Goal: Information Seeking & Learning: Learn about a topic

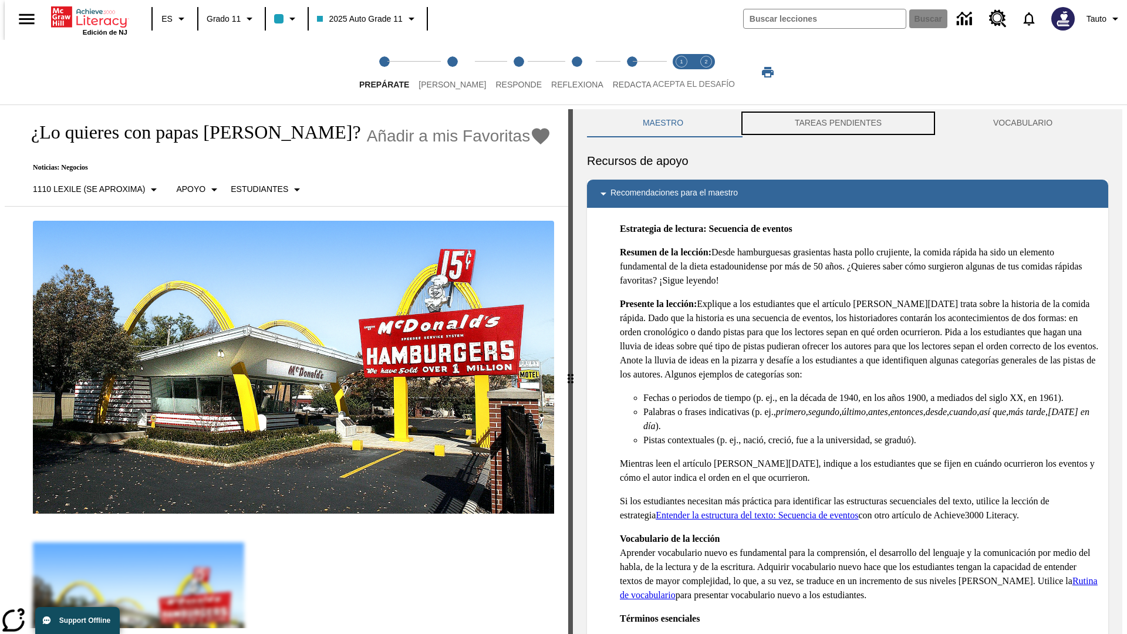
click at [838, 123] on button "TAREAS PENDIENTES" at bounding box center [838, 123] width 198 height 28
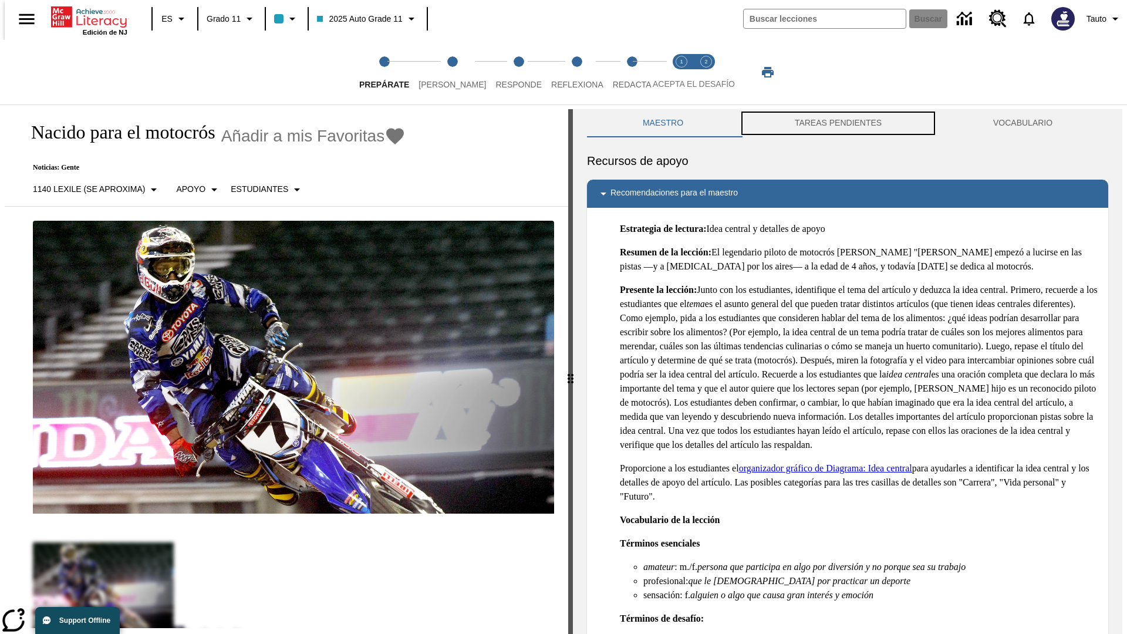
click at [838, 123] on button "TAREAS PENDIENTES" at bounding box center [838, 123] width 198 height 28
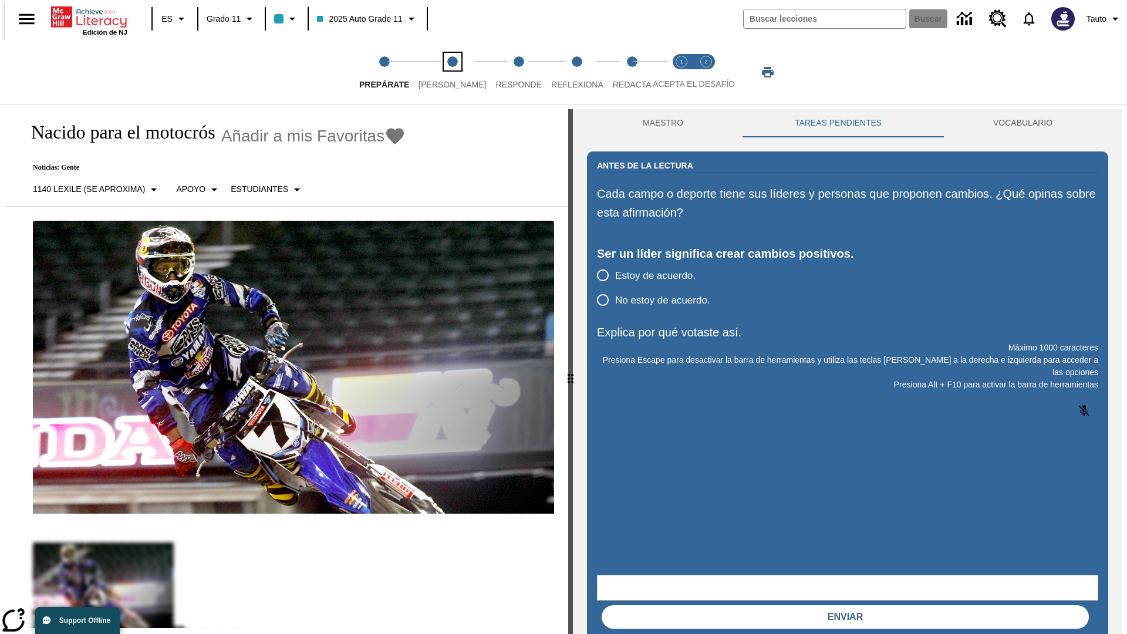
click at [443, 72] on span "[PERSON_NAME]" at bounding box center [453, 79] width 68 height 21
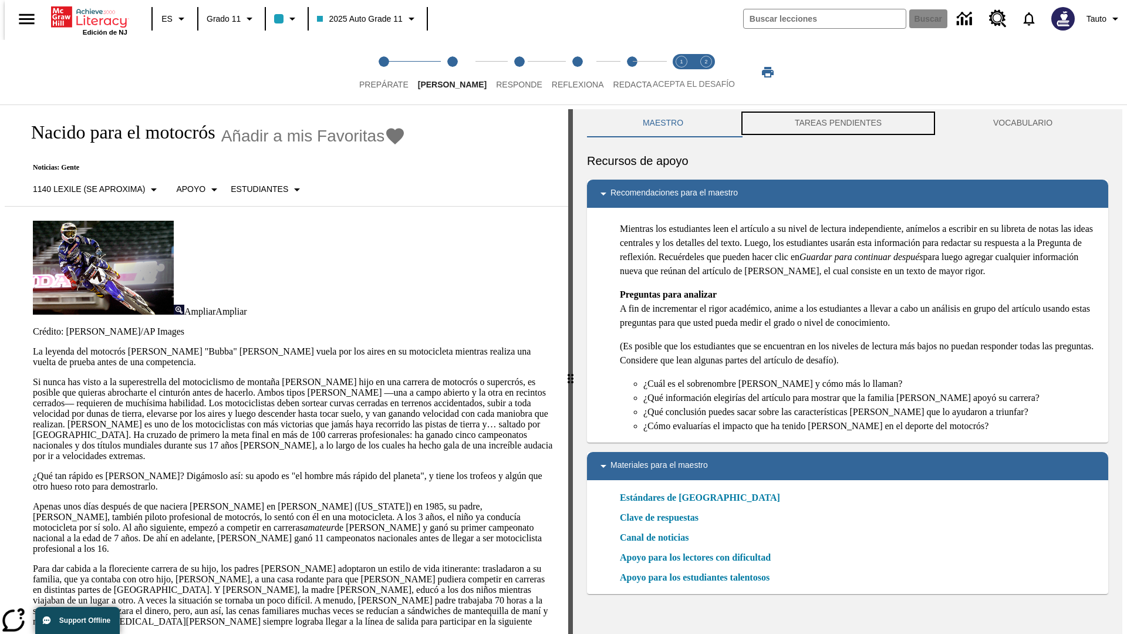
scroll to position [1, 0]
click at [838, 123] on button "TAREAS PENDIENTES" at bounding box center [838, 123] width 198 height 28
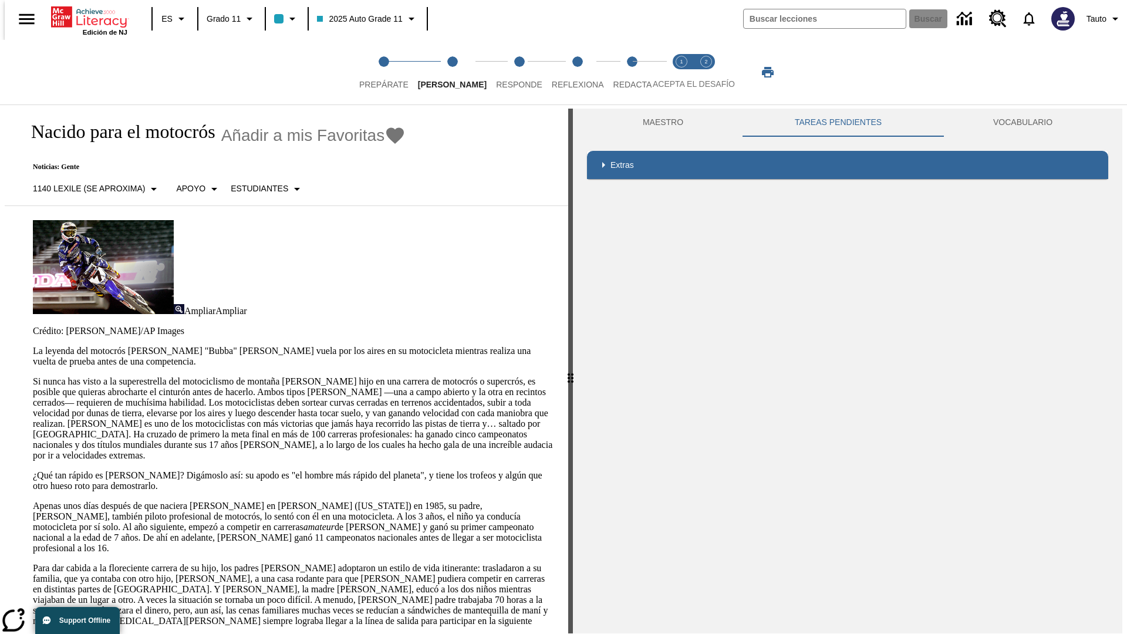
click at [33, 376] on p "Si nunca has visto a la superestrella del motociclismo de montaña [PERSON_NAME]…" at bounding box center [293, 418] width 521 height 85
